Goal: Navigation & Orientation: Find specific page/section

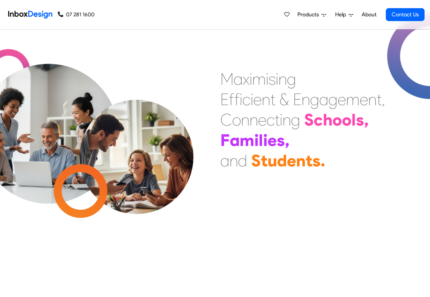
scroll to position [648, 0]
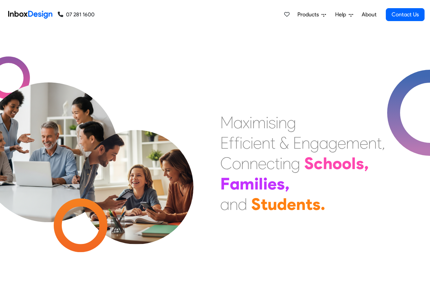
scroll to position [262, 0]
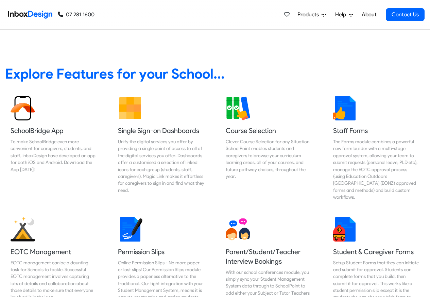
click at [309, 15] on span "Products" at bounding box center [310, 15] width 24 height 8
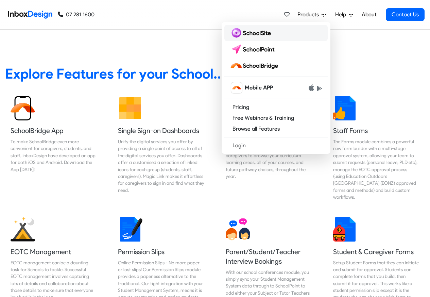
click at [250, 33] on img at bounding box center [252, 33] width 44 height 11
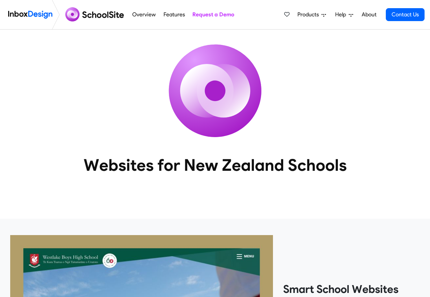
click at [306, 15] on span "Products" at bounding box center [310, 15] width 24 height 8
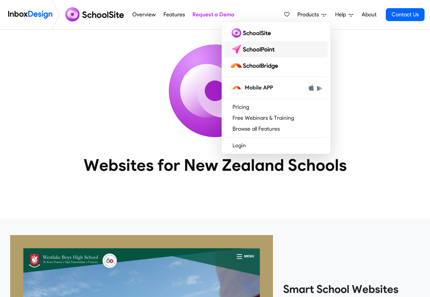
click at [251, 50] on img at bounding box center [254, 49] width 48 height 11
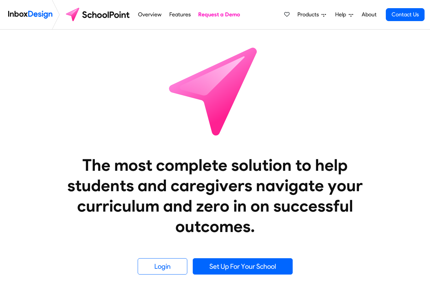
click at [305, 15] on span "Products" at bounding box center [310, 15] width 24 height 8
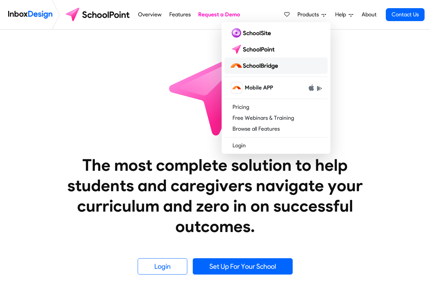
click at [260, 66] on img at bounding box center [255, 65] width 51 height 11
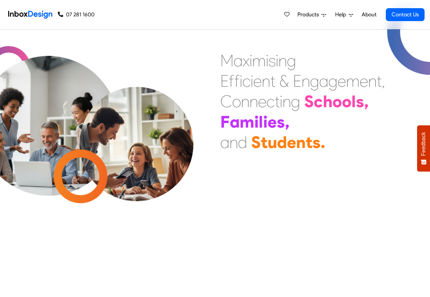
scroll to position [648, 0]
